Goal: Find specific page/section: Find specific page/section

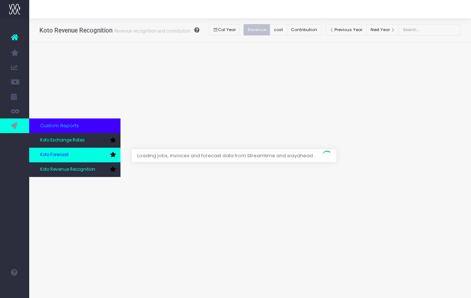
click at [60, 154] on span "Koto Forecast" at bounding box center [54, 155] width 28 height 7
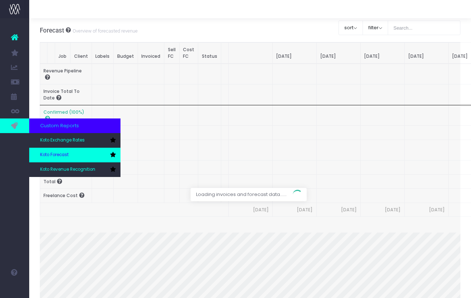
click at [75, 156] on link "Koto Forecast" at bounding box center [74, 155] width 91 height 15
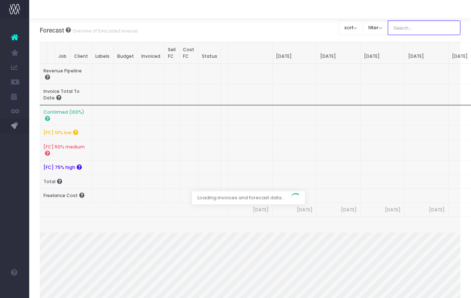
click at [438, 29] on input "text" at bounding box center [424, 27] width 73 height 15
type input "Microsoft"
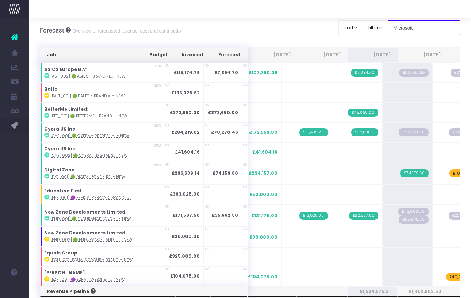
click at [439, 30] on input "Microsoft" at bounding box center [424, 27] width 73 height 15
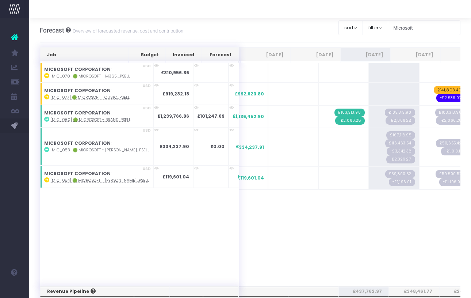
click at [355, 230] on div "Job Budget Invoiced Forecast Jun 25 Jul 25 Aug 25 Sep 25 Oct 25 Nov 25 Dec 25 J…" at bounding box center [250, 173] width 421 height 223
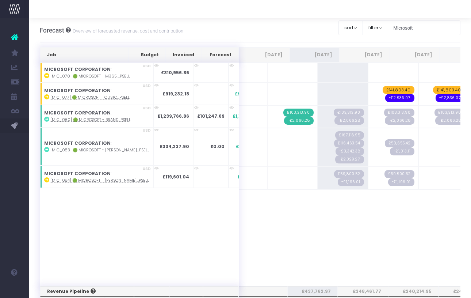
scroll to position [0, 54]
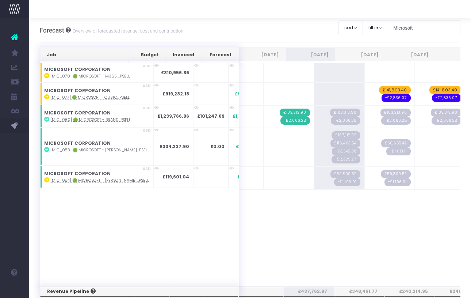
click at [345, 208] on div "Job Budget Invoiced Forecast Jun 25 Jul 25 Aug 25 Sep 25 Oct 25 Nov 25 Dec 25 J…" at bounding box center [250, 173] width 421 height 223
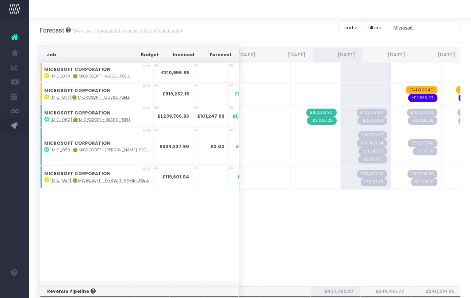
click at [353, 238] on div "Job Budget Invoiced Forecast Jun 25 Jul 25 Aug 25 Sep 25 Oct 25 Nov 25 Dec 25 J…" at bounding box center [250, 173] width 421 height 223
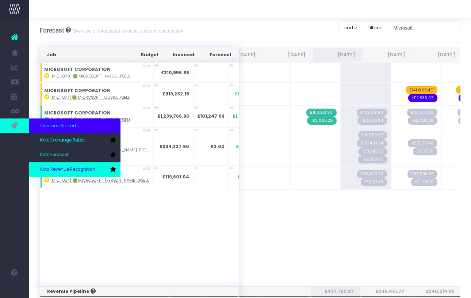
click at [66, 173] on link "Koto Revenue Recognition" at bounding box center [74, 169] width 91 height 15
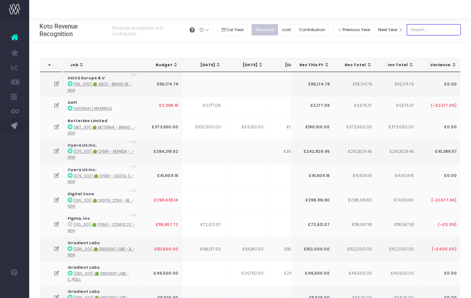
click at [427, 31] on input "text" at bounding box center [434, 29] width 54 height 11
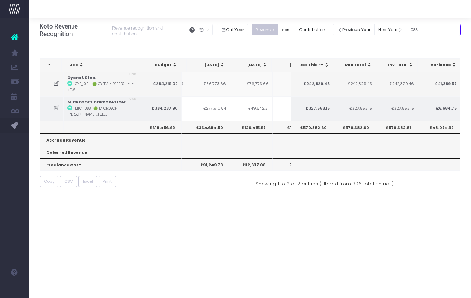
scroll to position [0, 170]
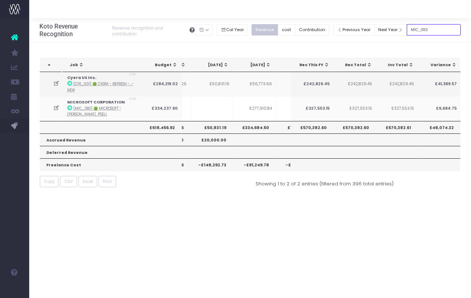
type input "MIC_083"
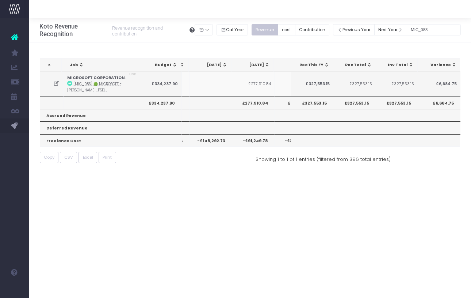
click at [231, 220] on div "Koto Revenue Recognition Revenue recognition and contribution Back Hide history…" at bounding box center [250, 157] width 442 height 279
